Goal: Task Accomplishment & Management: Complete application form

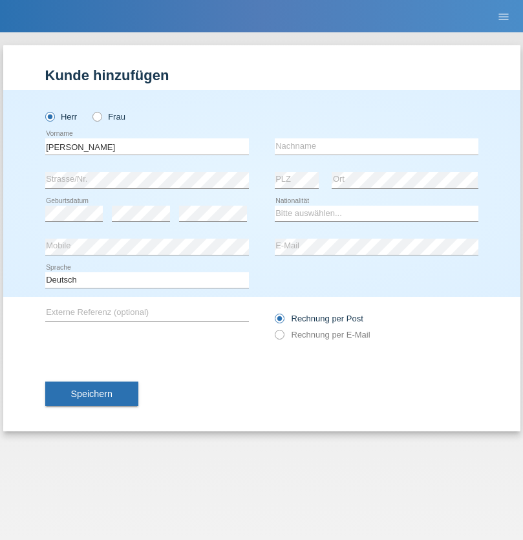
type input "[PERSON_NAME]"
click at [376, 146] on input "text" at bounding box center [377, 146] width 204 height 16
type input "Florin"
select select "RO"
select select "C"
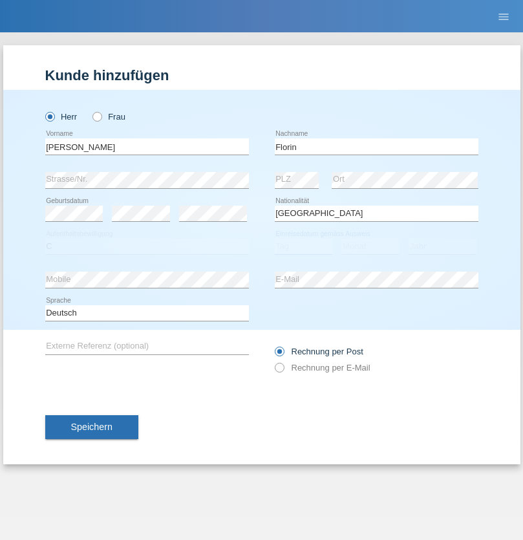
select select "29"
select select "02"
select select "2021"
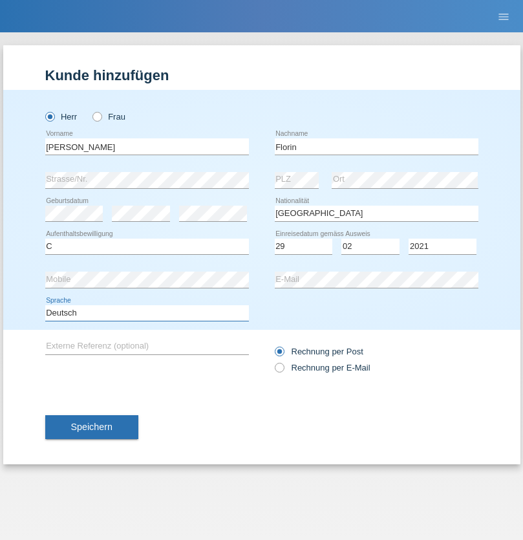
select select "en"
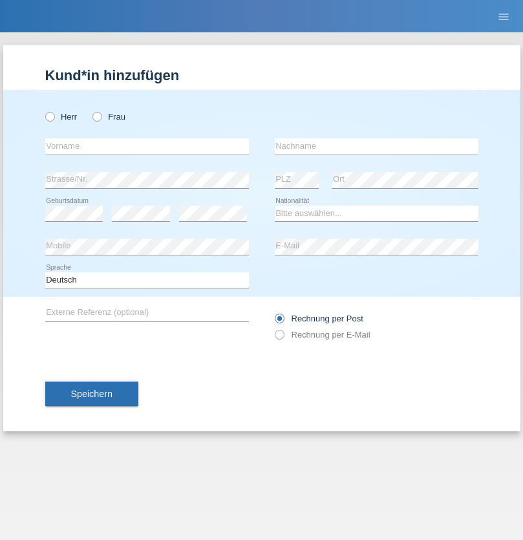
radio input "true"
click at [147, 146] on input "text" at bounding box center [147, 146] width 204 height 16
type input "Ruth"
click at [376, 146] on input "text" at bounding box center [377, 146] width 204 height 16
type input "Krebs"
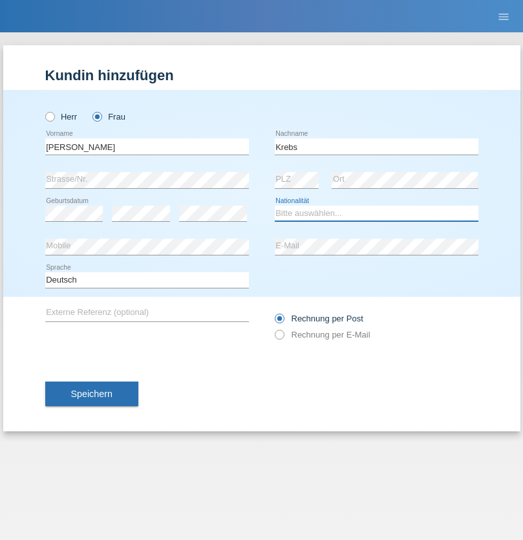
select select "CH"
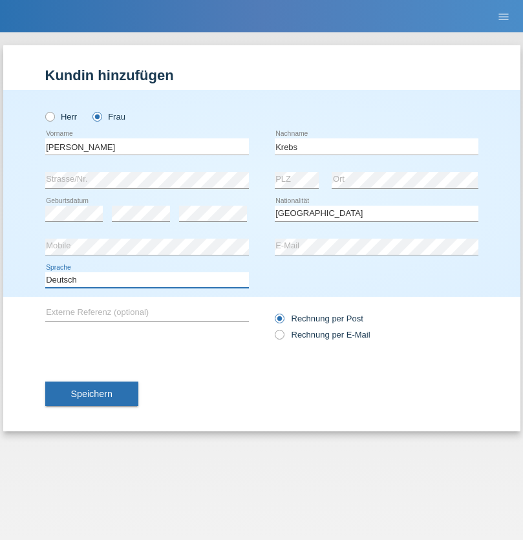
select select "en"
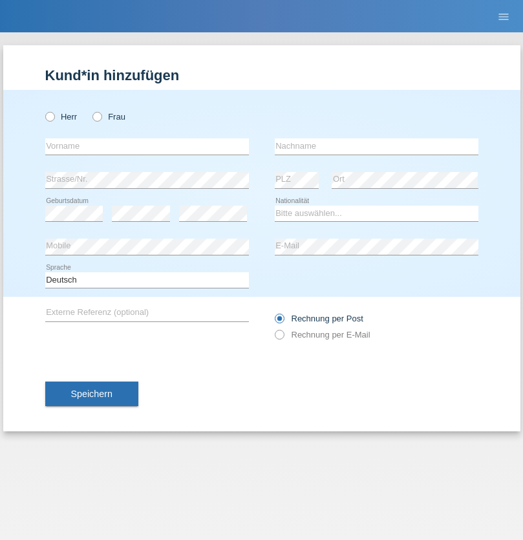
radio input "true"
click at [147, 146] on input "text" at bounding box center [147, 146] width 204 height 16
type input "Qovanaj"
click at [376, 146] on input "text" at bounding box center [377, 146] width 204 height 16
type input "Shaban"
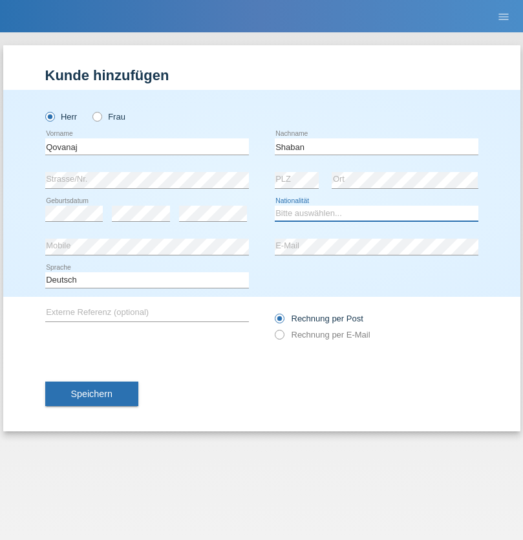
select select "CH"
radio input "true"
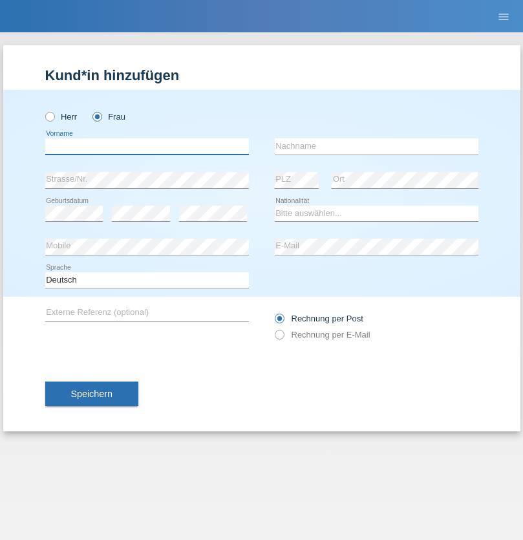
click at [147, 146] on input "text" at bounding box center [147, 146] width 204 height 16
type input "Genina"
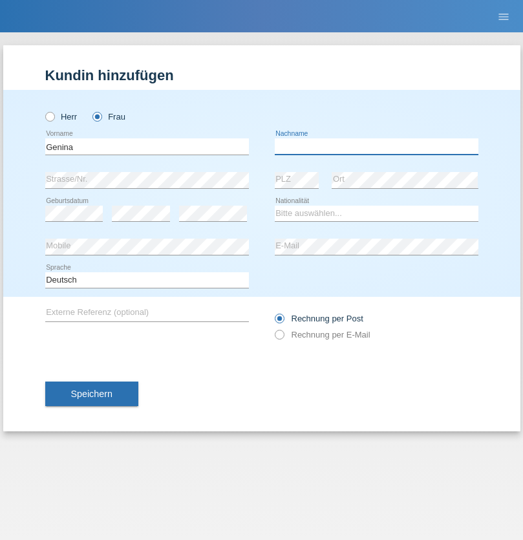
click at [376, 146] on input "text" at bounding box center [377, 146] width 204 height 16
type input "Ilunga Mbundu"
select select "CG"
select select "C"
select select "02"
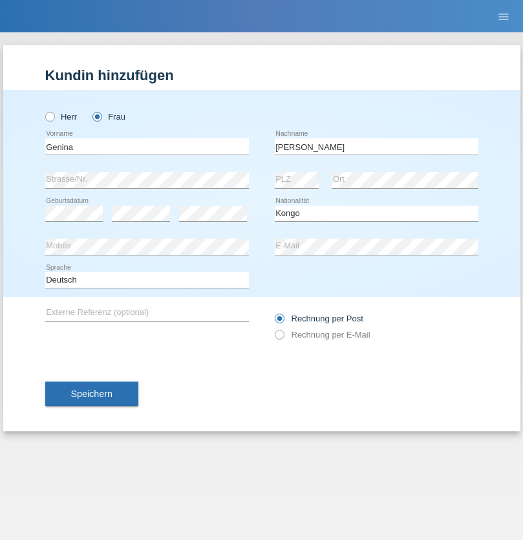
select select "06"
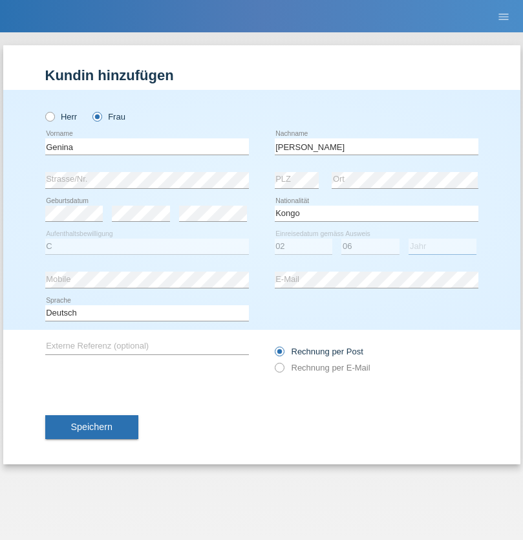
select select "2007"
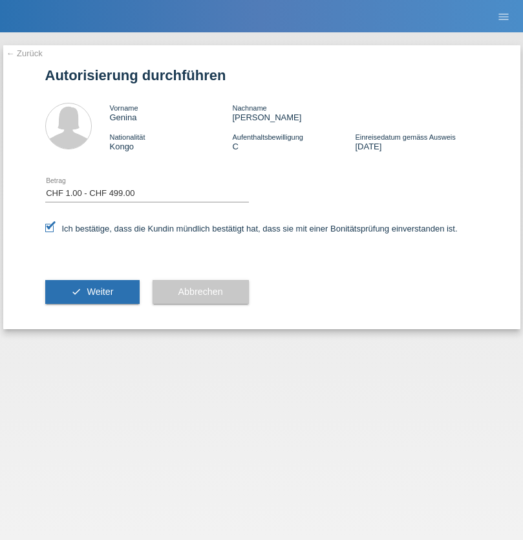
select select "1"
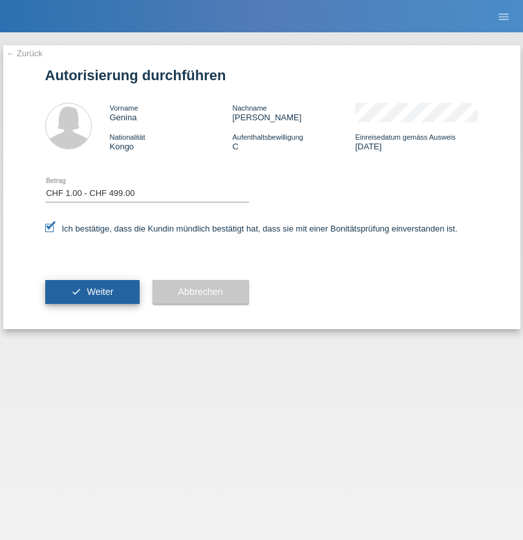
click at [92, 292] on span "Weiter" at bounding box center [100, 292] width 27 height 10
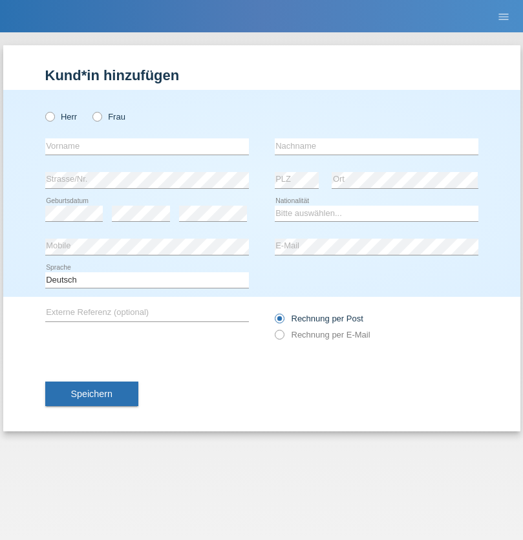
radio input "true"
click at [147, 146] on input "text" at bounding box center [147, 146] width 204 height 16
type input "Gashi"
click at [376, 146] on input "text" at bounding box center [377, 146] width 204 height 16
type input "Gashi"
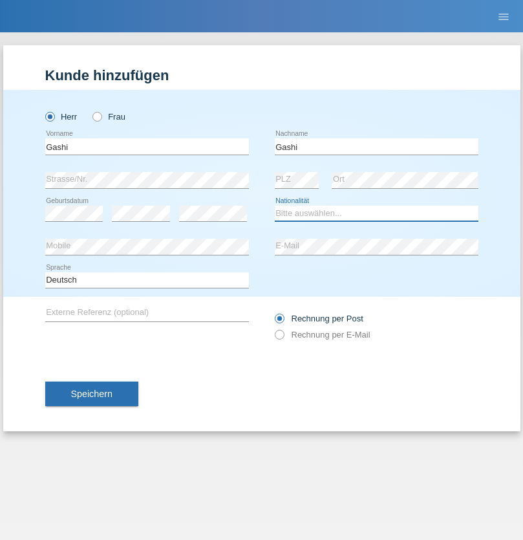
select select "XK"
select select "C"
select select "10"
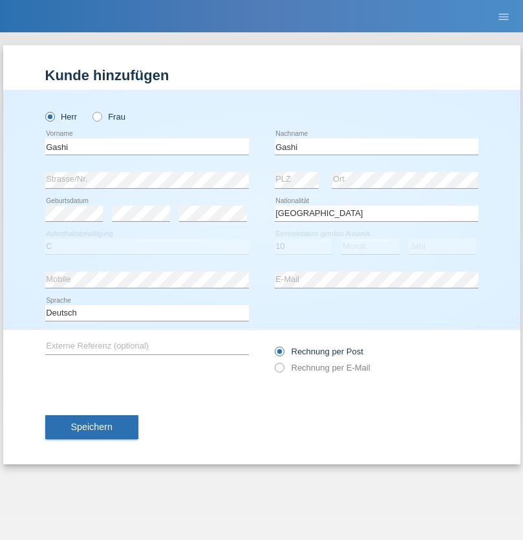
select select "06"
select select "2009"
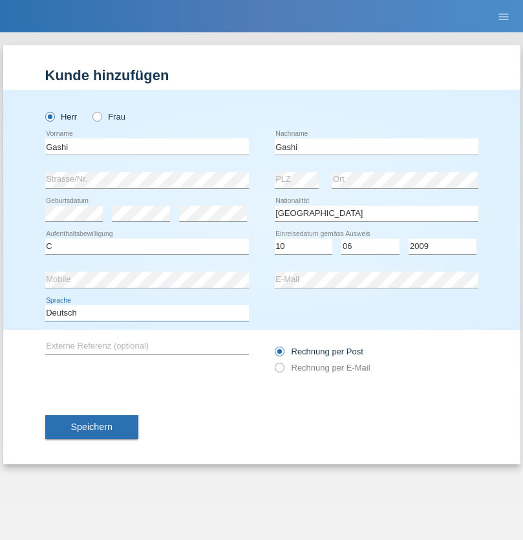
select select "en"
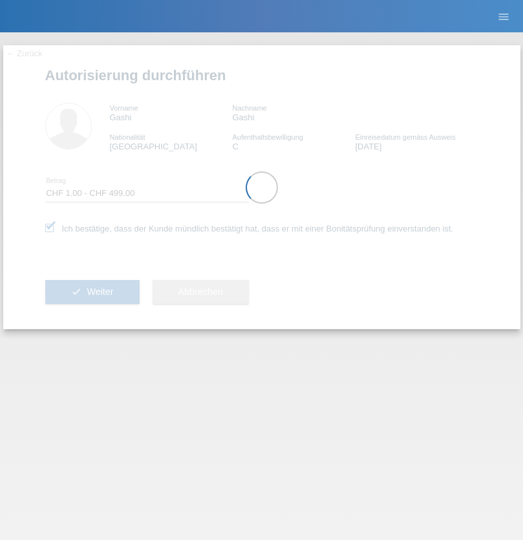
select select "1"
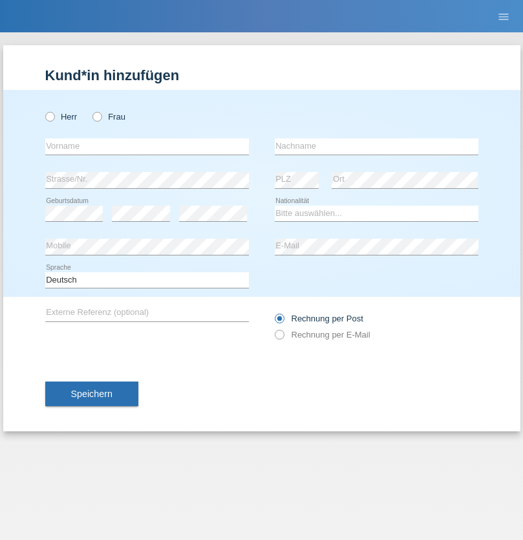
radio input "true"
click at [147, 146] on input "text" at bounding box center [147, 146] width 204 height 16
type input "Marian"
click at [376, 146] on input "text" at bounding box center [377, 146] width 204 height 16
type input "Matusa"
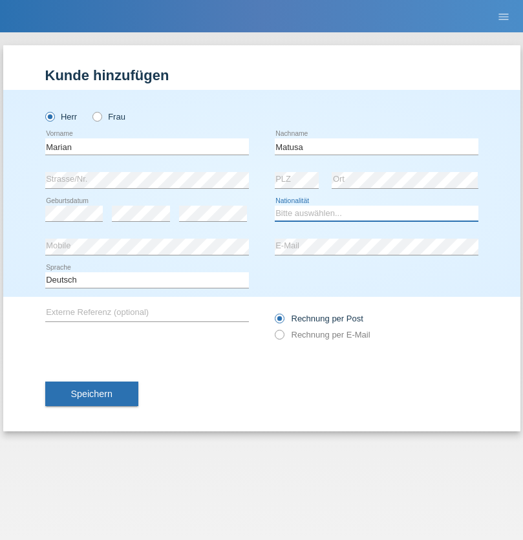
select select "RO"
select select "C"
select select "01"
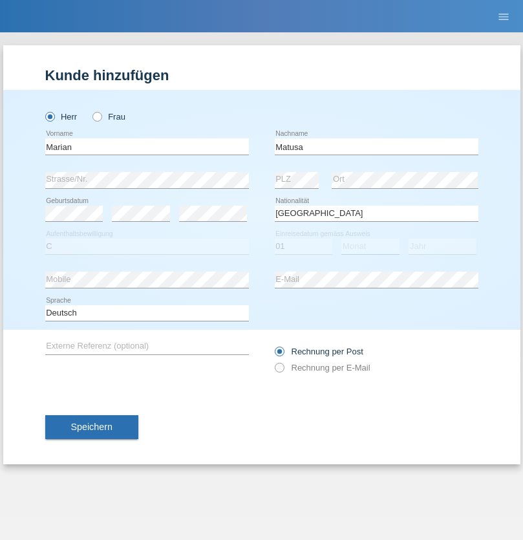
select select "06"
select select "2016"
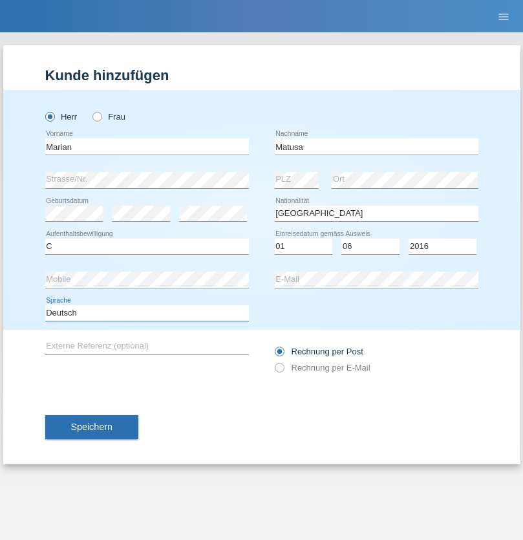
select select "en"
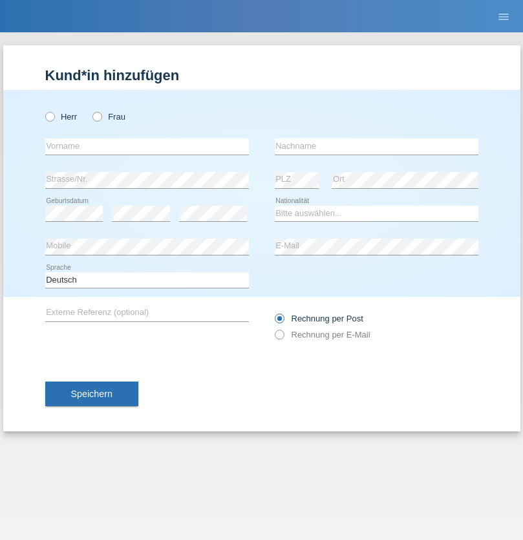
radio input "true"
click at [147, 146] on input "text" at bounding box center [147, 146] width 204 height 16
type input "[PERSON_NAME]"
click at [376, 146] on input "text" at bounding box center [377, 146] width 204 height 16
type input "Weinlein"
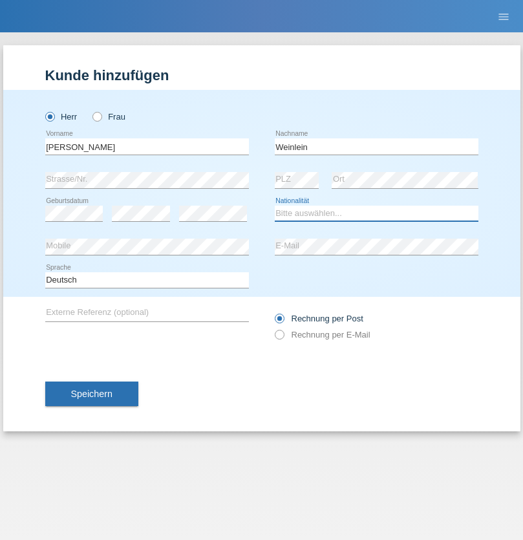
select select "CH"
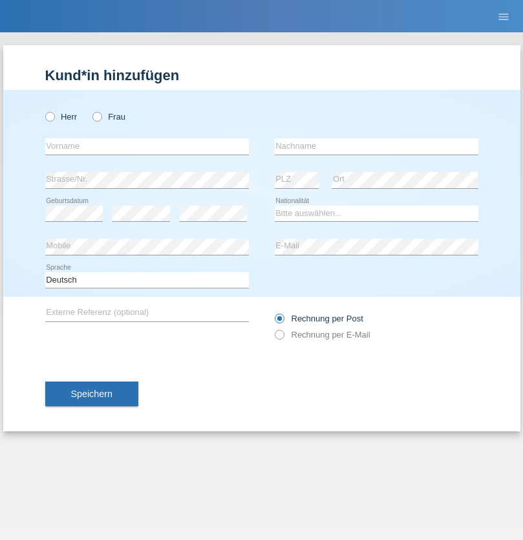
radio input "true"
click at [147, 146] on input "text" at bounding box center [147, 146] width 204 height 16
type input "Jashari lmeri"
click at [376, 146] on input "text" at bounding box center [377, 146] width 204 height 16
type input "Rabije"
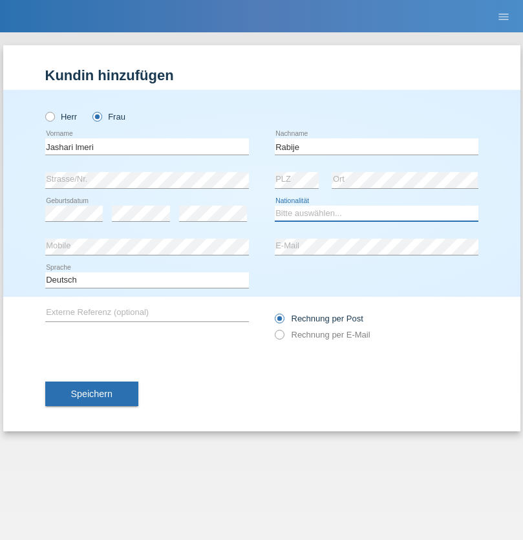
select select "CH"
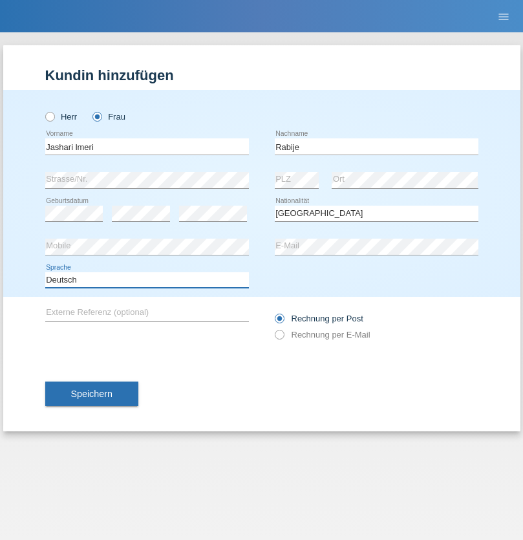
select select "en"
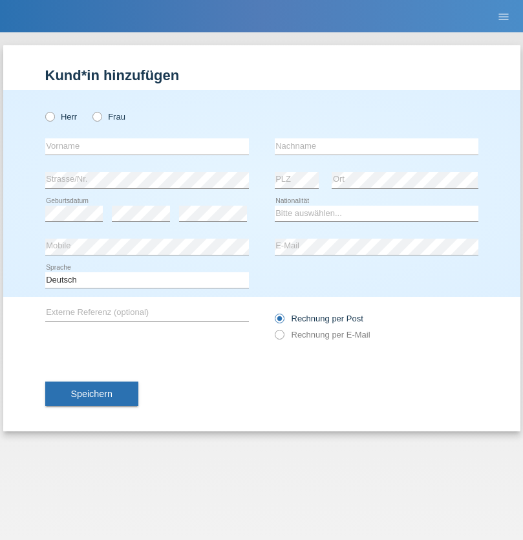
radio input "true"
click at [147, 146] on input "text" at bounding box center [147, 146] width 204 height 16
type input "firat"
click at [376, 146] on input "text" at bounding box center [377, 146] width 204 height 16
type input "kara"
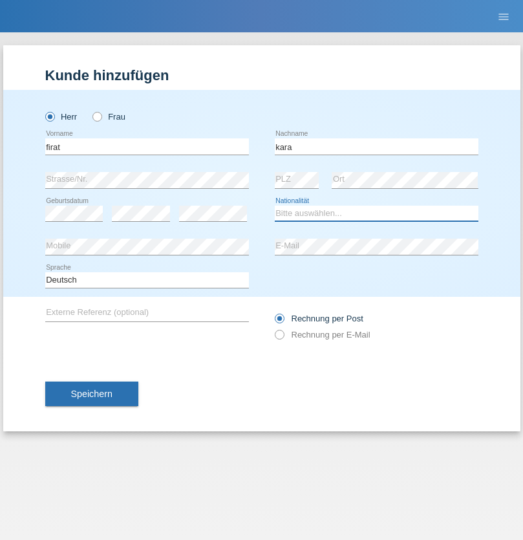
select select "CH"
radio input "true"
click at [147, 146] on input "text" at bounding box center [147, 146] width 204 height 16
type input "Gigov"
click at [376, 146] on input "text" at bounding box center [377, 146] width 204 height 16
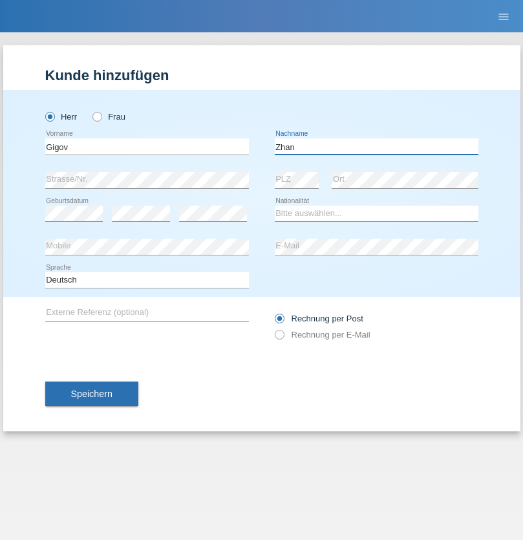
type input "Zhan"
select select "BG"
select select "C"
select select "23"
select select "10"
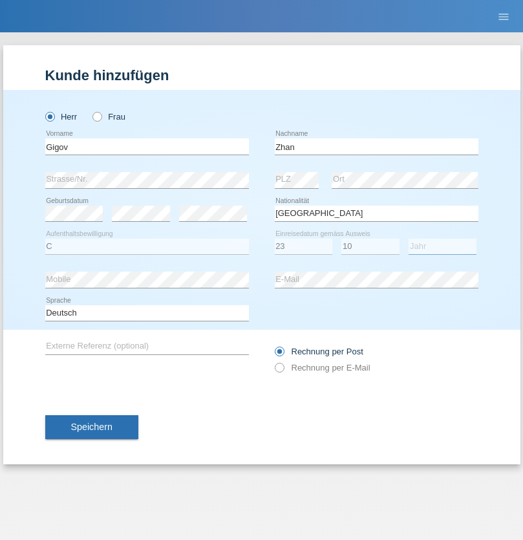
select select "2021"
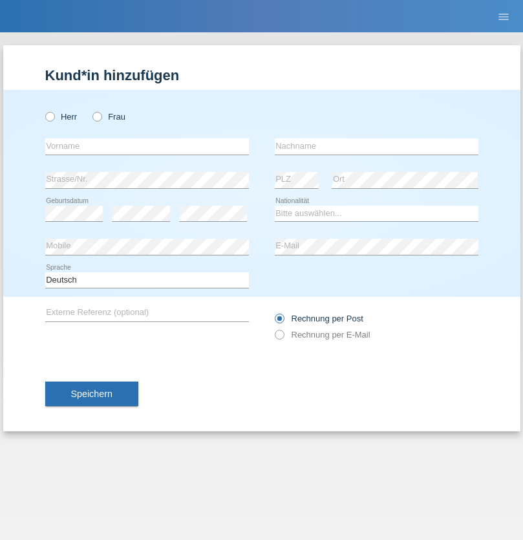
radio input "true"
click at [147, 146] on input "text" at bounding box center [147, 146] width 204 height 16
type input "Amand"
click at [376, 146] on input "text" at bounding box center [377, 146] width 204 height 16
type input "Pires"
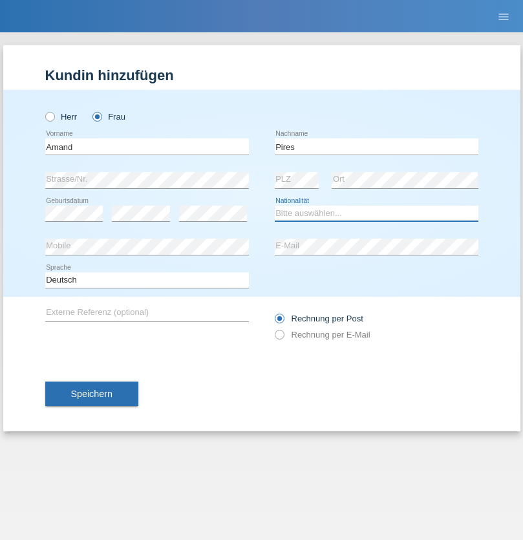
select select "CH"
radio input "true"
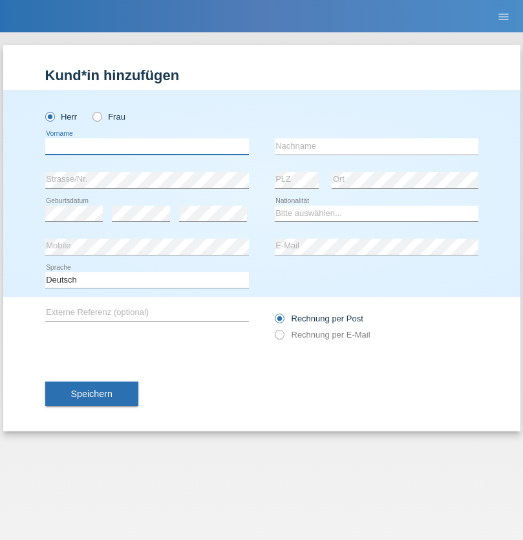
click at [147, 146] on input "text" at bounding box center [147, 146] width 204 height 16
type input "[PERSON_NAME]"
click at [376, 146] on input "text" at bounding box center [377, 146] width 204 height 16
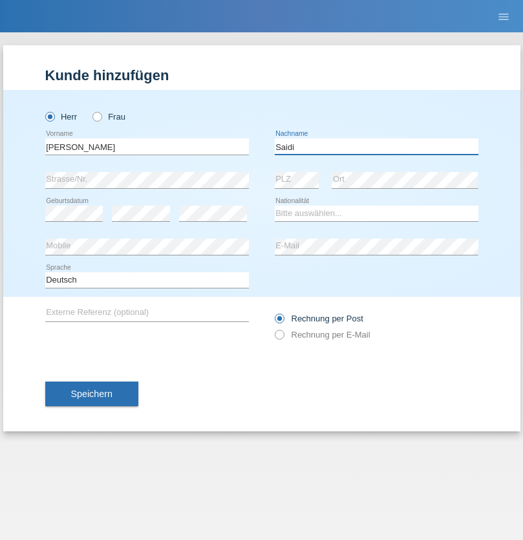
type input "Saidi"
select select "CH"
radio input "true"
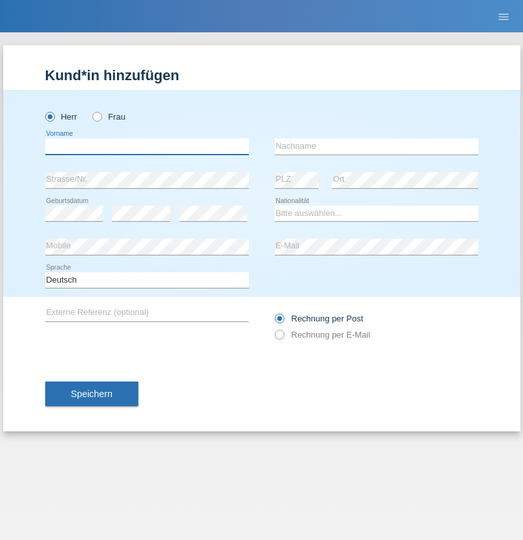
click at [147, 146] on input "text" at bounding box center [147, 146] width 204 height 16
type input "Matusa"
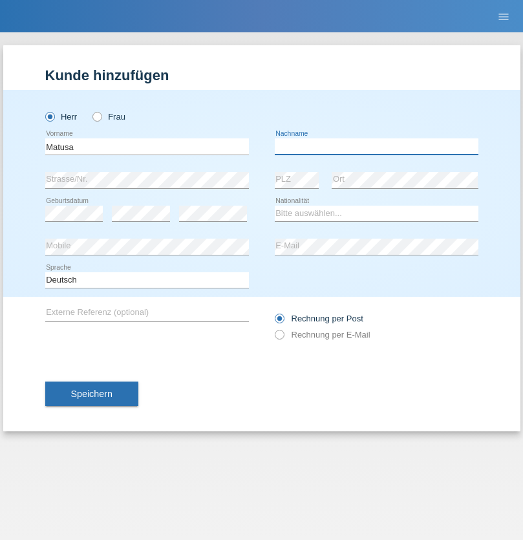
click at [376, 146] on input "text" at bounding box center [377, 146] width 204 height 16
type input "Marian valentin"
radio input "true"
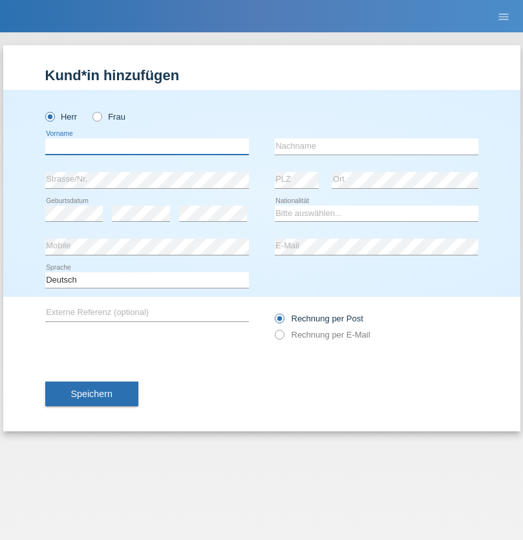
click at [147, 146] on input "text" at bounding box center [147, 146] width 204 height 16
type input "[PERSON_NAME]"
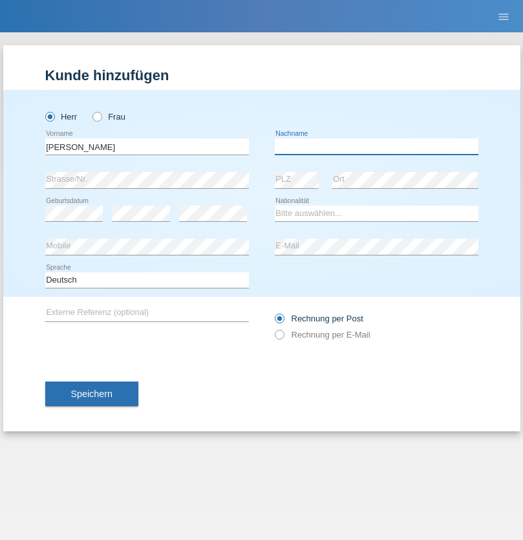
click at [376, 146] on input "text" at bounding box center [377, 146] width 204 height 16
type input "[PERSON_NAME]"
select select "PT"
select select "C"
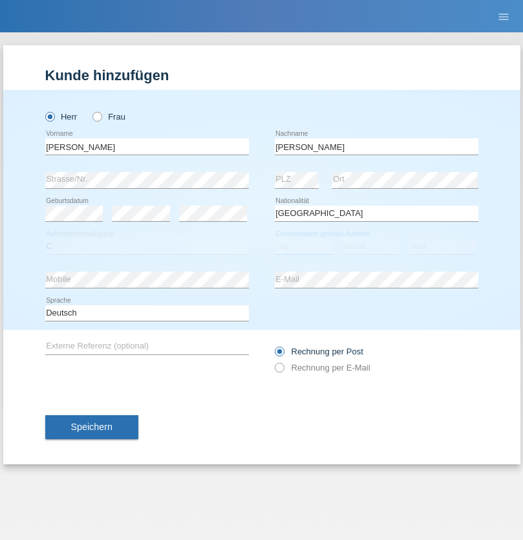
select select "23"
select select "08"
select select "2021"
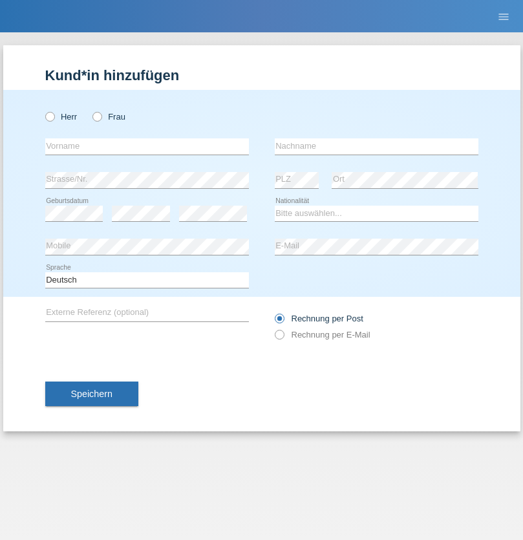
radio input "true"
click at [147, 146] on input "text" at bounding box center [147, 146] width 204 height 16
type input "[PERSON_NAME]"
click at [376, 146] on input "text" at bounding box center [377, 146] width 204 height 16
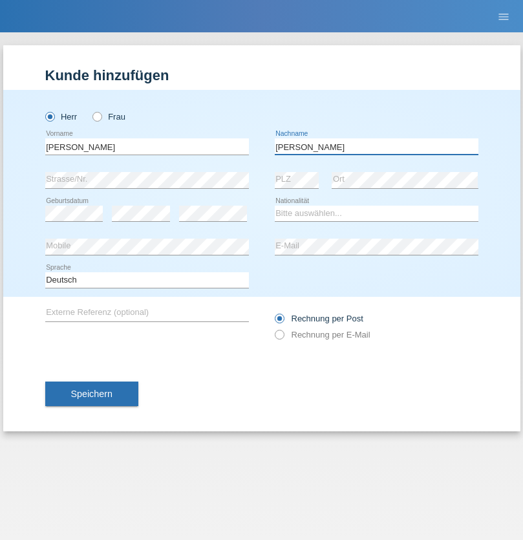
type input "[PERSON_NAME]"
select select "CH"
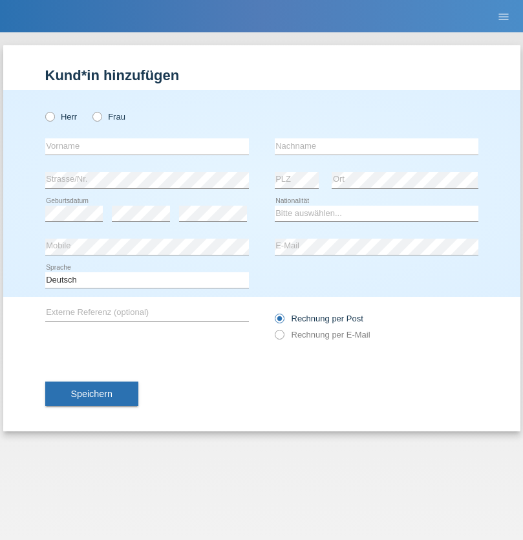
radio input "true"
click at [147, 146] on input "text" at bounding box center [147, 146] width 204 height 16
type input "Szilvia"
click at [376, 146] on input "text" at bounding box center [377, 146] width 204 height 16
type input "Olakh"
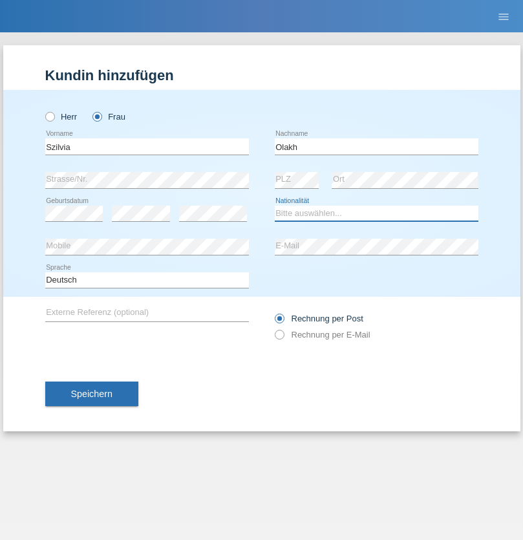
select select "UA"
select select "C"
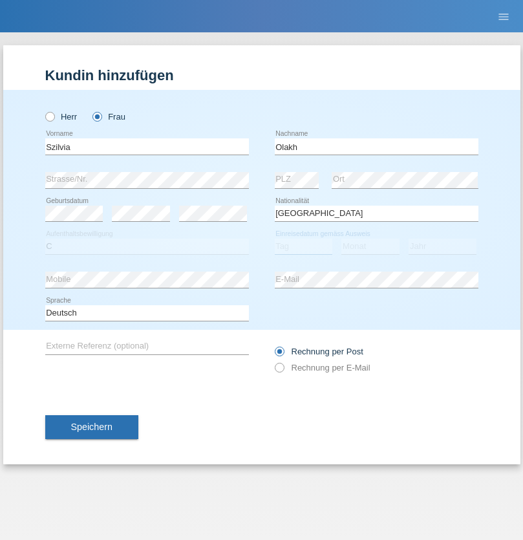
select select "15"
select select "09"
select select "2021"
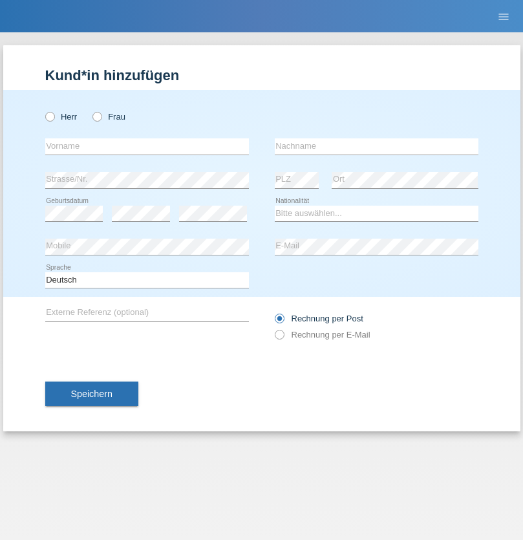
radio input "true"
click at [147, 146] on input "text" at bounding box center [147, 146] width 204 height 16
type input "Asrit"
click at [376, 146] on input "text" at bounding box center [377, 146] width 204 height 16
type input "Kupa"
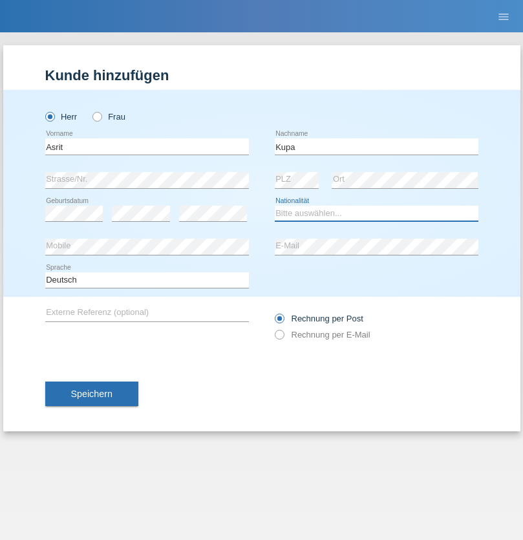
select select "MK"
select select "C"
select select "27"
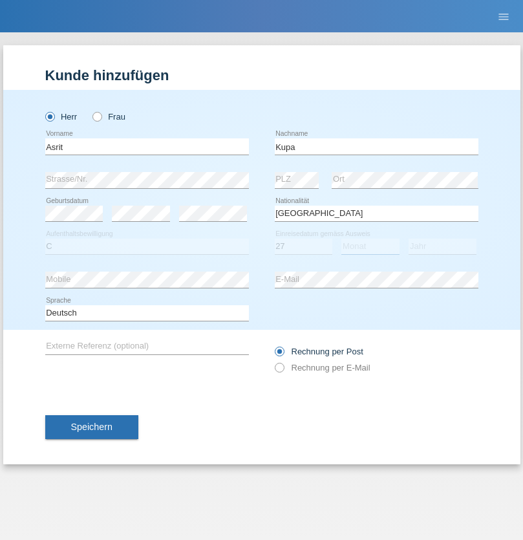
select select "05"
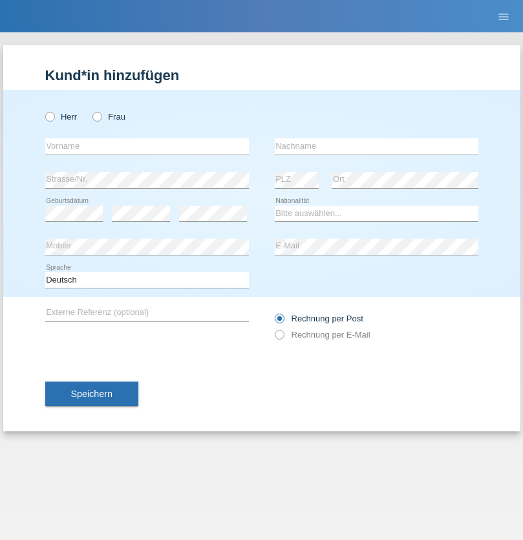
radio input "true"
click at [147, 146] on input "text" at bounding box center [147, 146] width 204 height 16
type input "[PERSON_NAME]"
click at [376, 146] on input "text" at bounding box center [377, 146] width 204 height 16
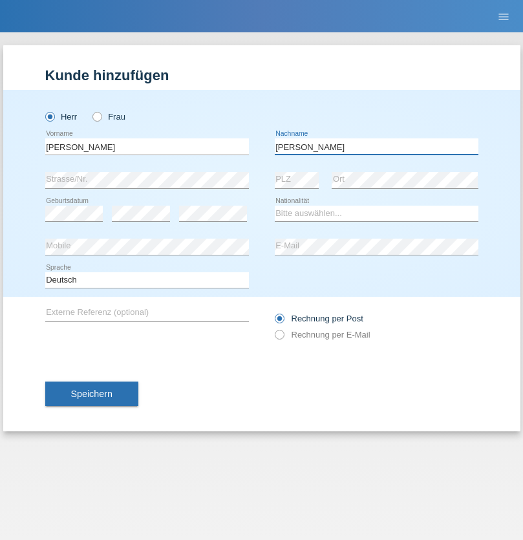
type input "Abbas"
select select "SY"
select select "C"
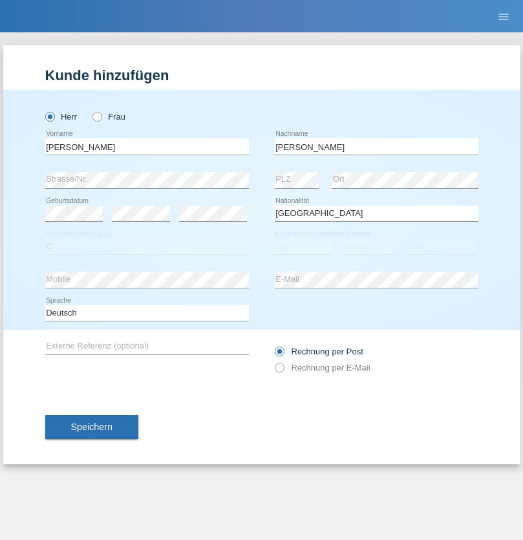
select select "15"
select select "09"
select select "2021"
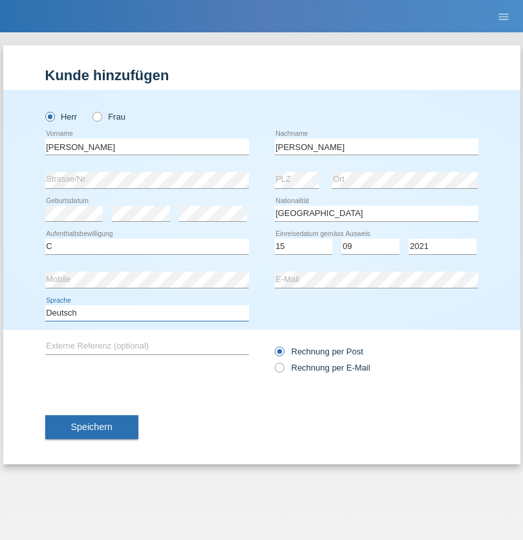
select select "en"
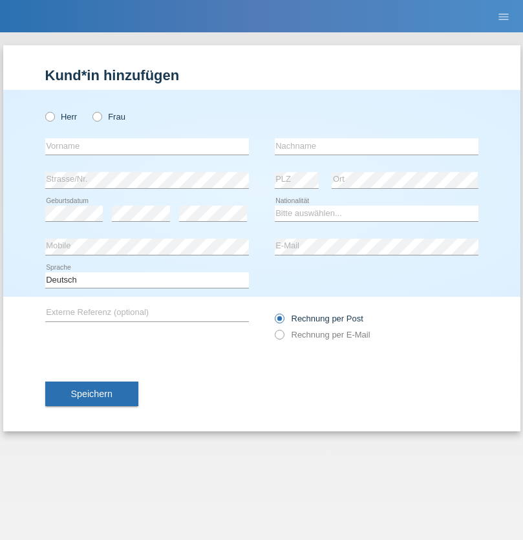
radio input "true"
select select "CH"
radio input "true"
click at [147, 146] on input "text" at bounding box center [147, 146] width 204 height 16
type input "[PERSON_NAME]"
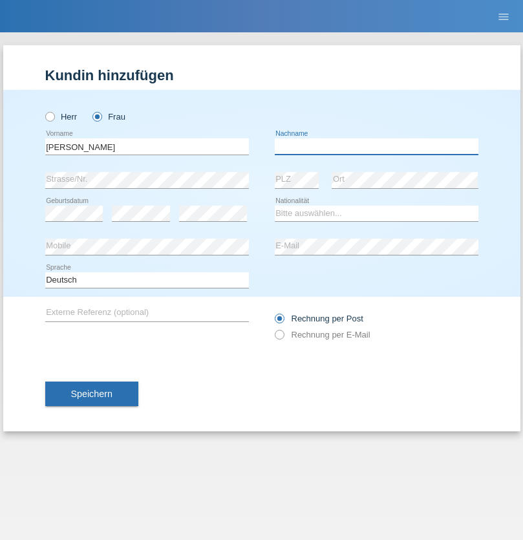
click at [376, 146] on input "text" at bounding box center [377, 146] width 204 height 16
type input "Bacic"
select select "CH"
